Goal: Information Seeking & Learning: Check status

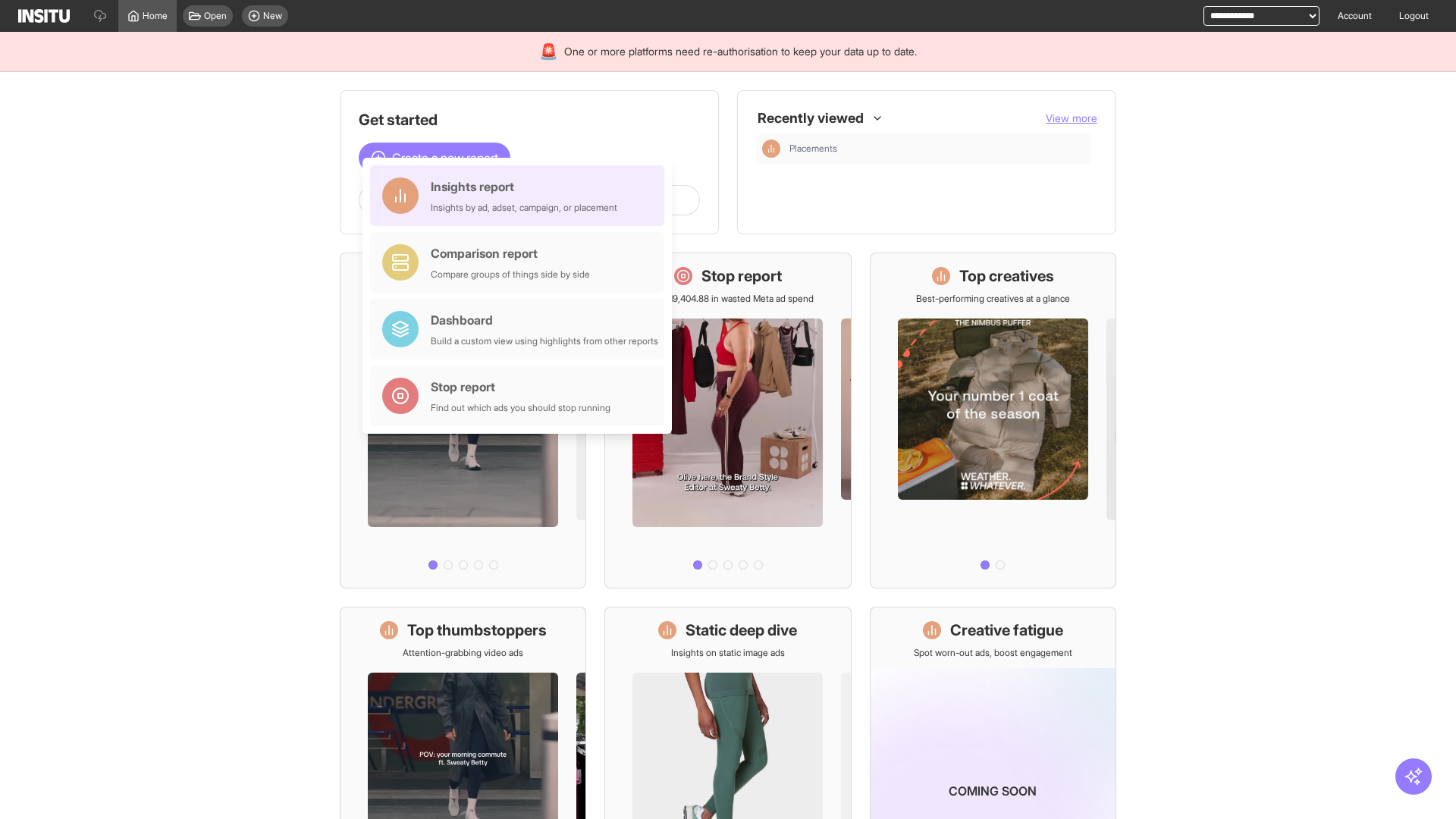
click at [521, 196] on div "Insights report Insights by ad, adset, campaign, or placement" at bounding box center [524, 196] width 187 height 36
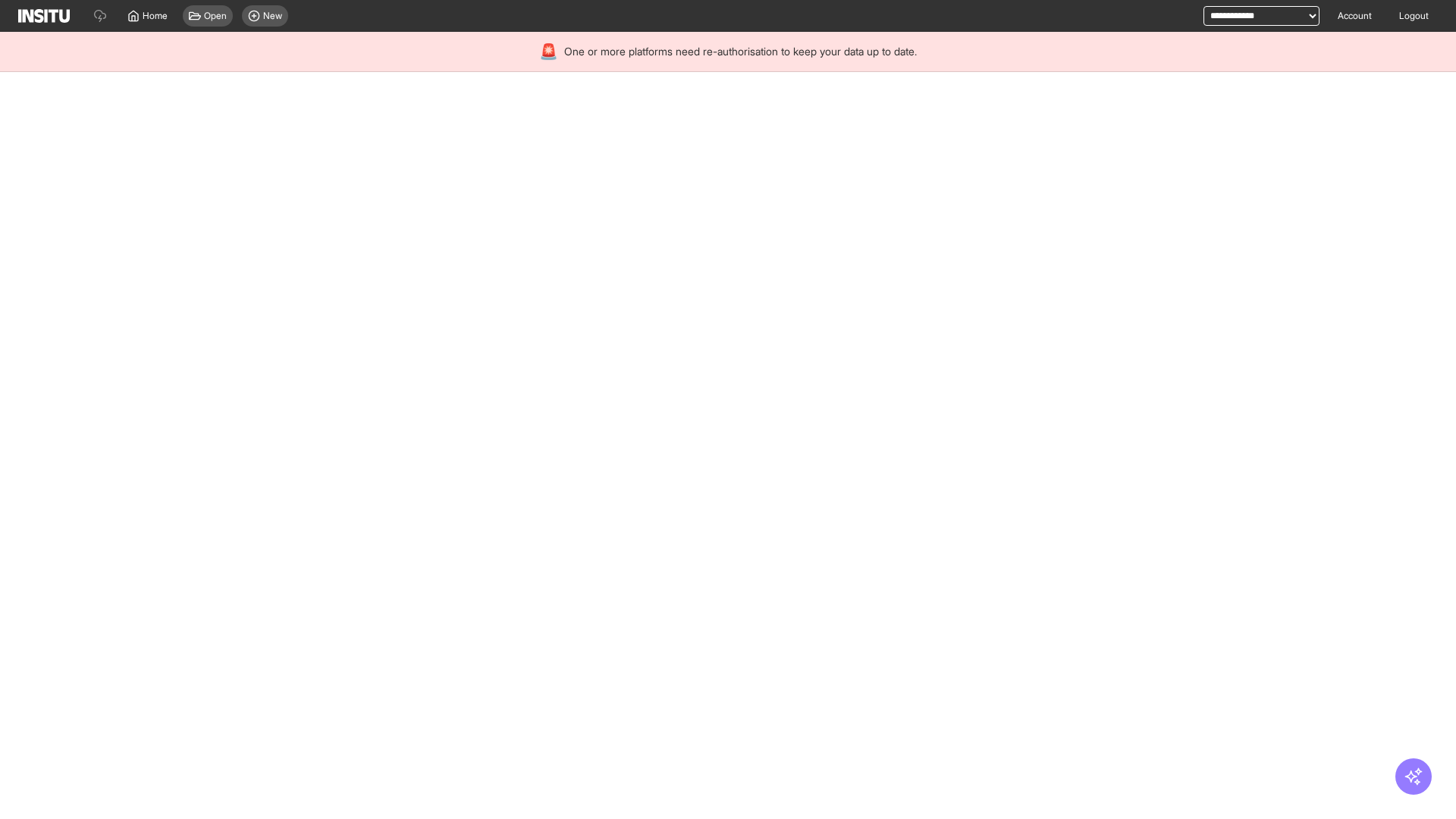
select select "**"
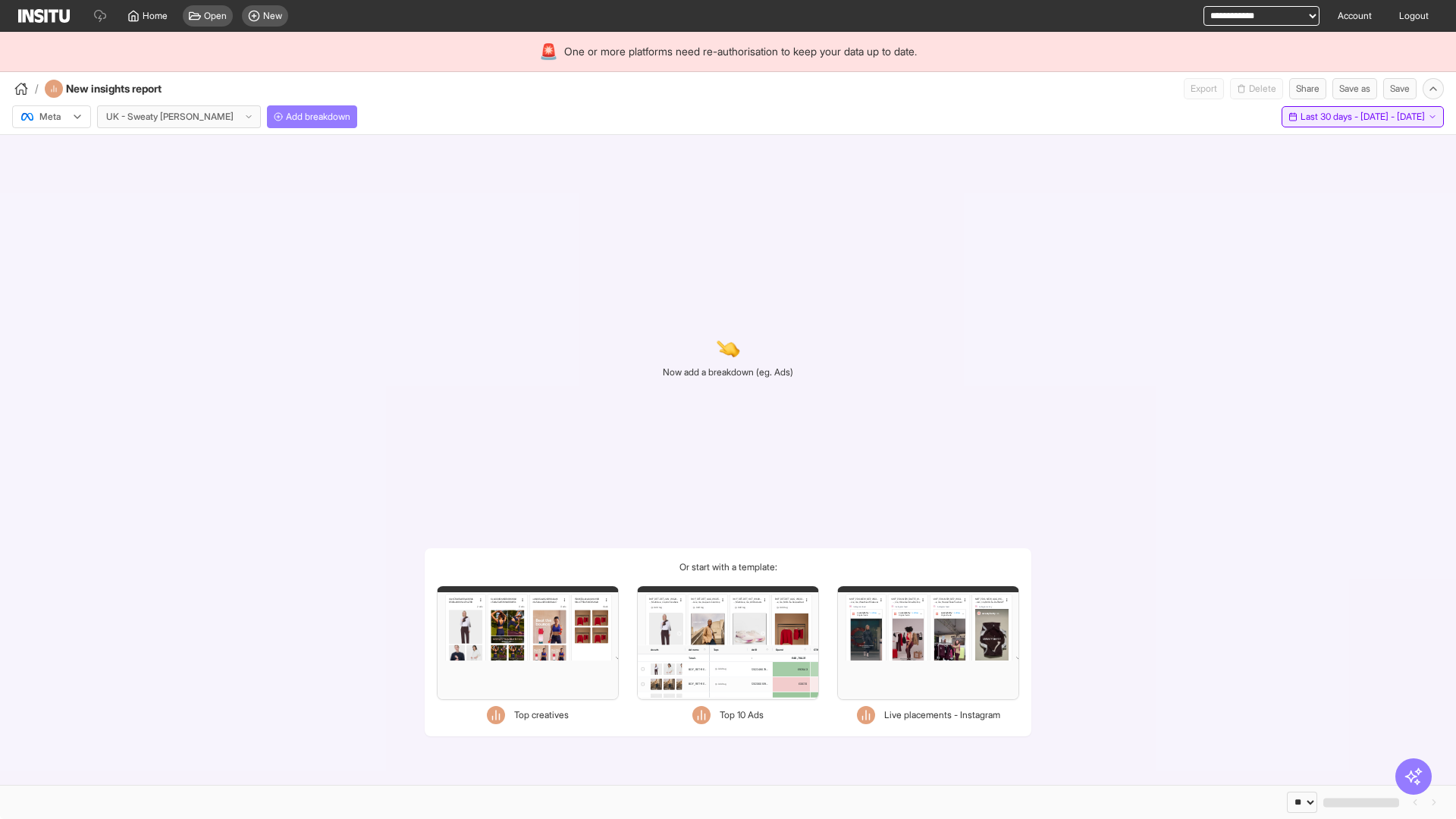
click at [1328, 117] on span "Last 30 days - [DATE] - [DATE]" at bounding box center [1363, 117] width 125 height 12
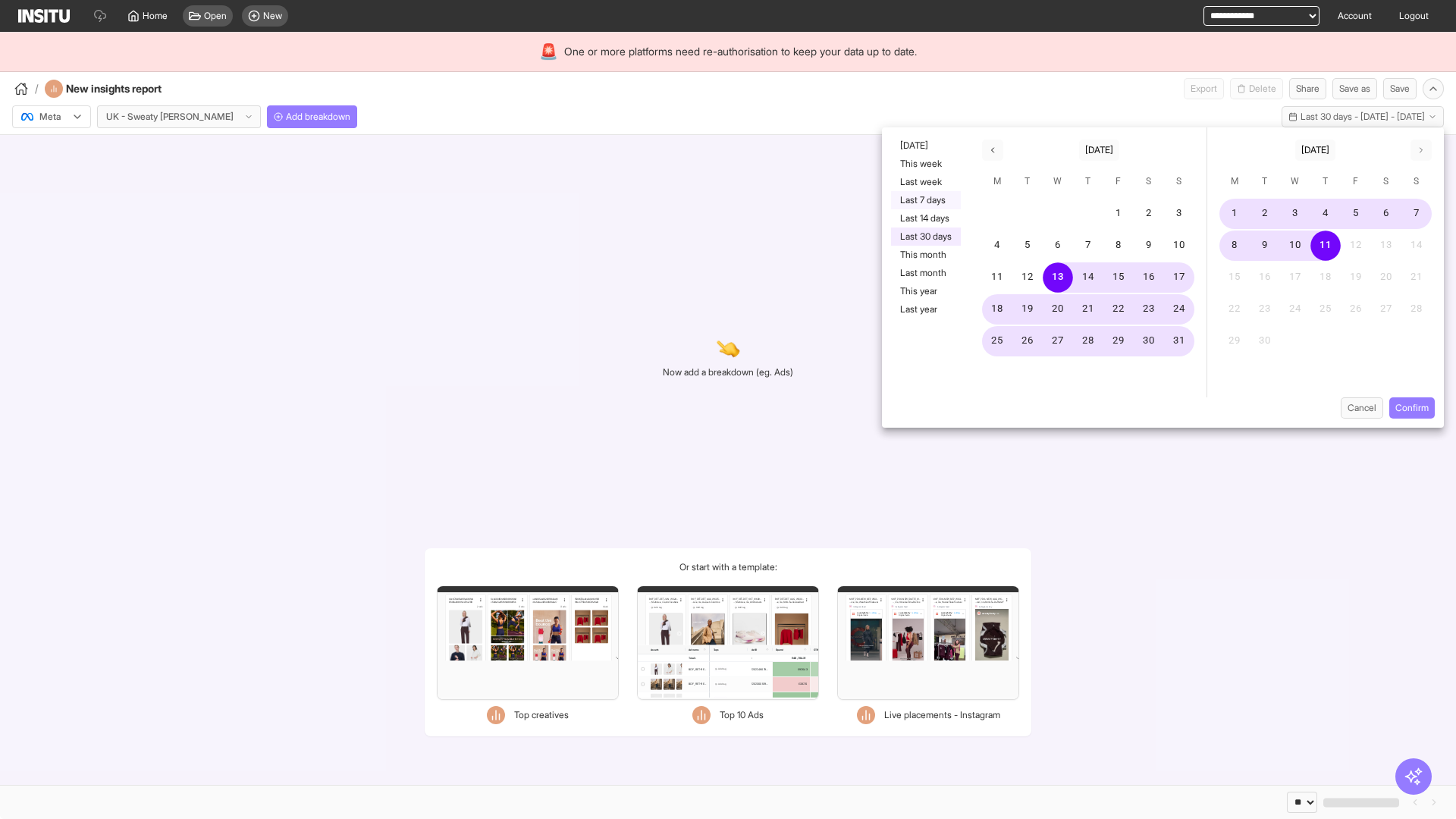
click at [924, 201] on button "Last 7 days" at bounding box center [926, 201] width 70 height 18
